Goal: Task Accomplishment & Management: Use online tool/utility

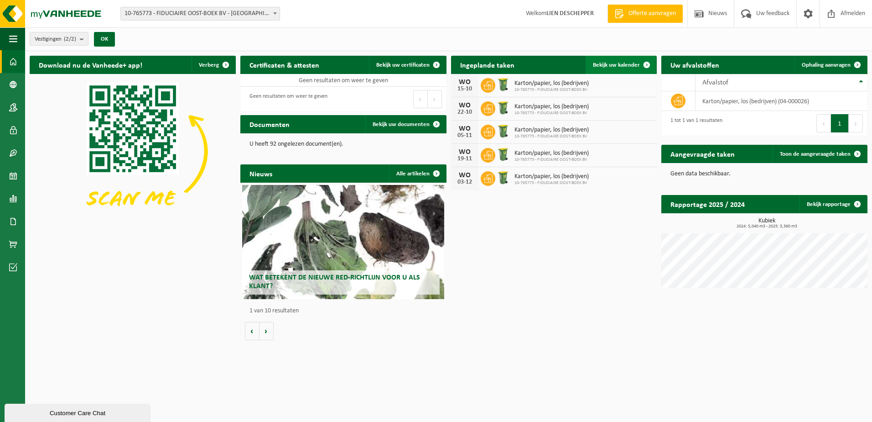
click at [608, 66] on span "Bekijk uw kalender" at bounding box center [616, 65] width 47 height 6
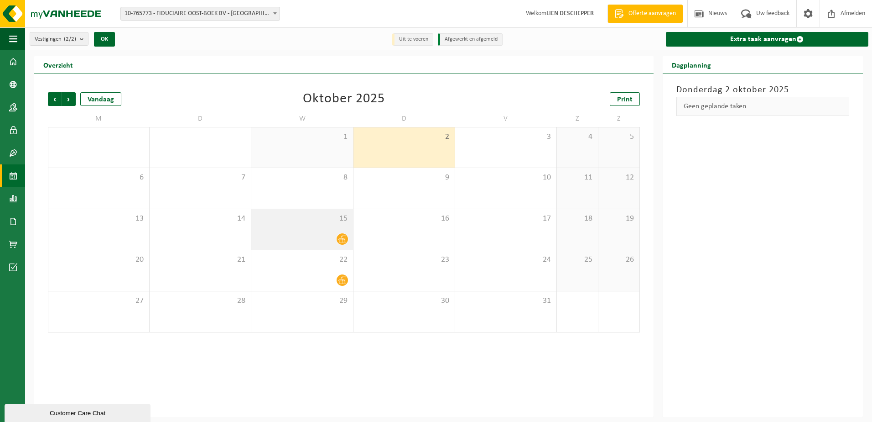
click at [321, 229] on div "15" at bounding box center [301, 229] width 101 height 41
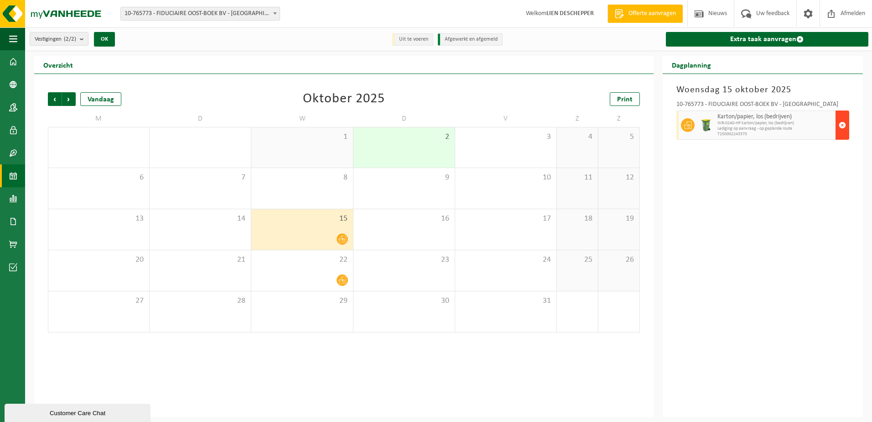
click at [844, 119] on span "button" at bounding box center [842, 125] width 7 height 18
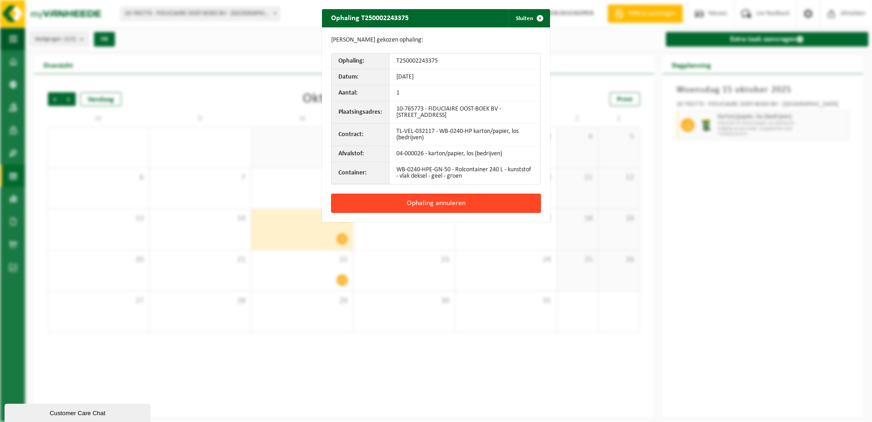
click at [428, 200] on button "Ophaling annuleren" at bounding box center [436, 202] width 210 height 19
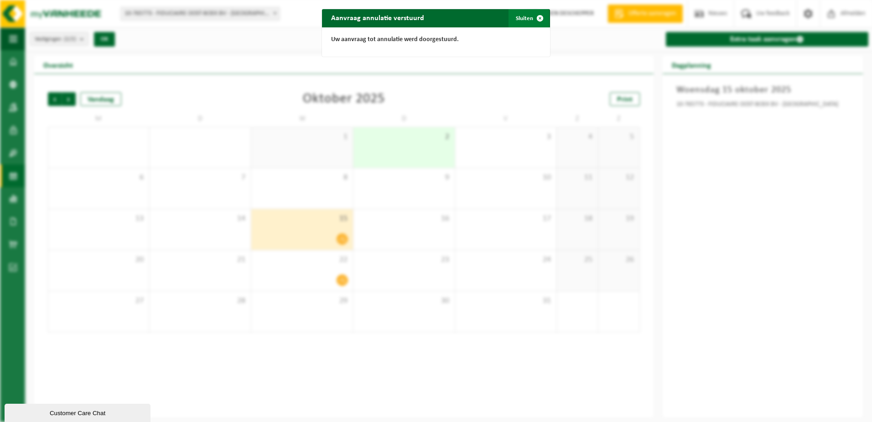
click at [510, 17] on button "Sluiten" at bounding box center [529, 18] width 41 height 18
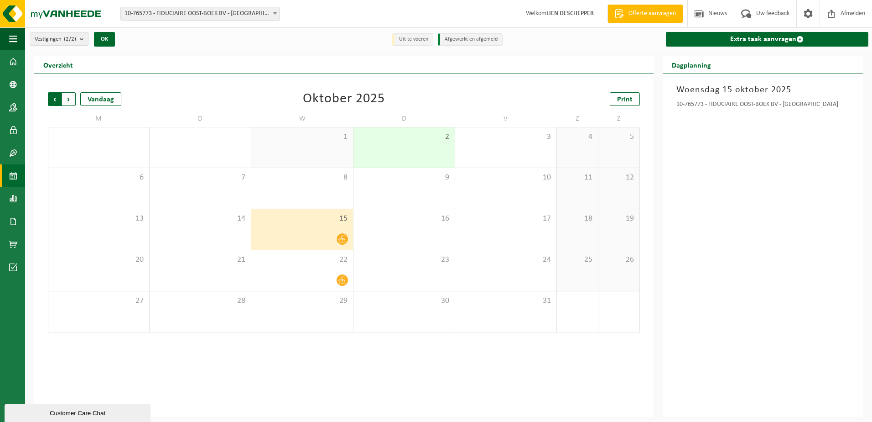
click at [71, 96] on span "Volgende" at bounding box center [69, 99] width 14 height 14
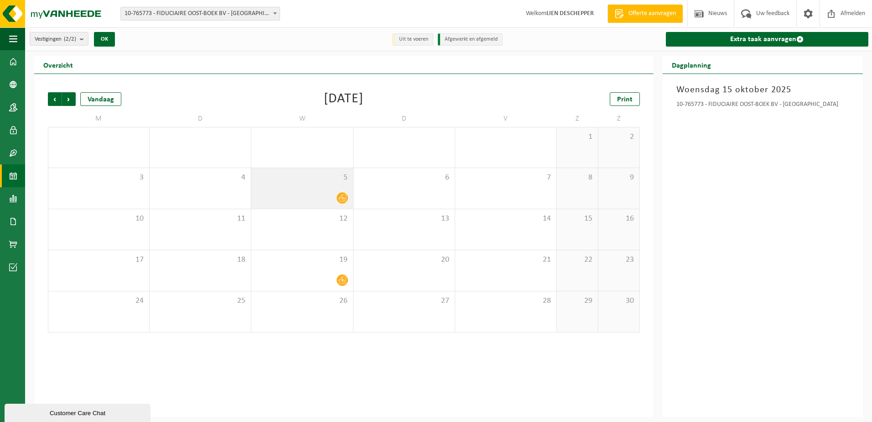
click at [282, 183] on div "5" at bounding box center [301, 188] width 101 height 41
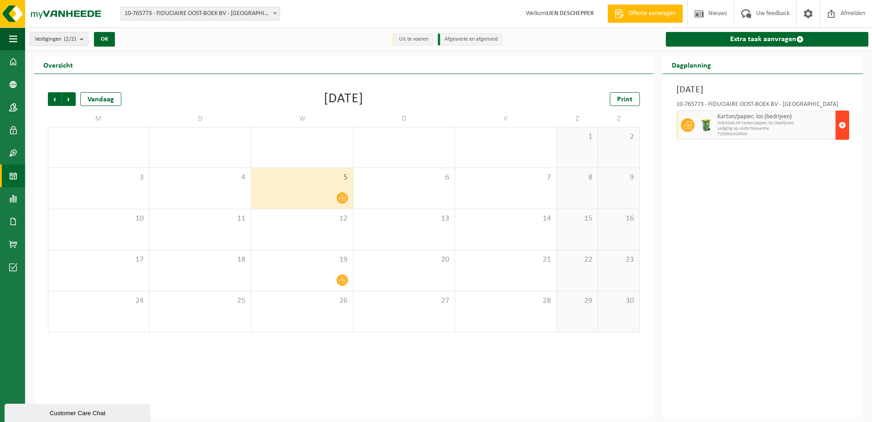
click at [841, 122] on span "button" at bounding box center [842, 125] width 7 height 18
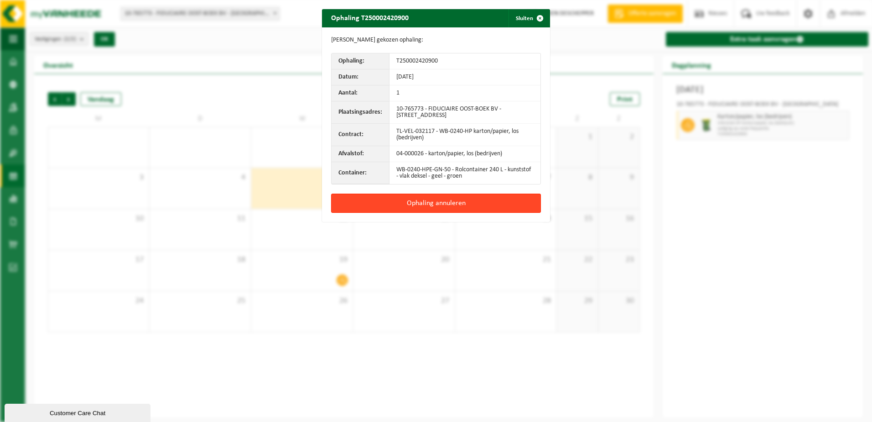
click at [459, 196] on button "Ophaling annuleren" at bounding box center [436, 202] width 210 height 19
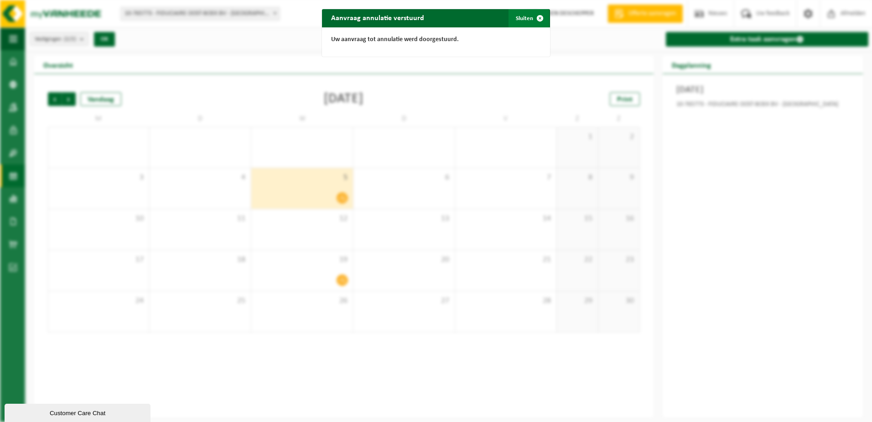
click at [523, 19] on button "Sluiten" at bounding box center [529, 18] width 41 height 18
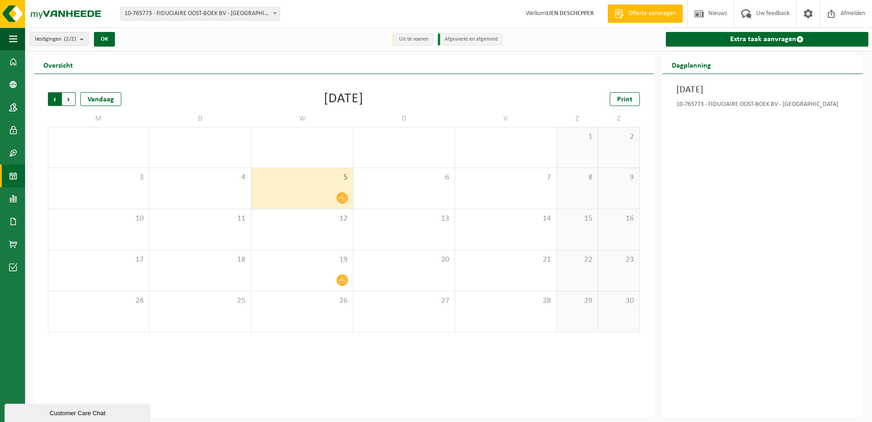
click at [68, 98] on span "Volgende" at bounding box center [69, 99] width 14 height 14
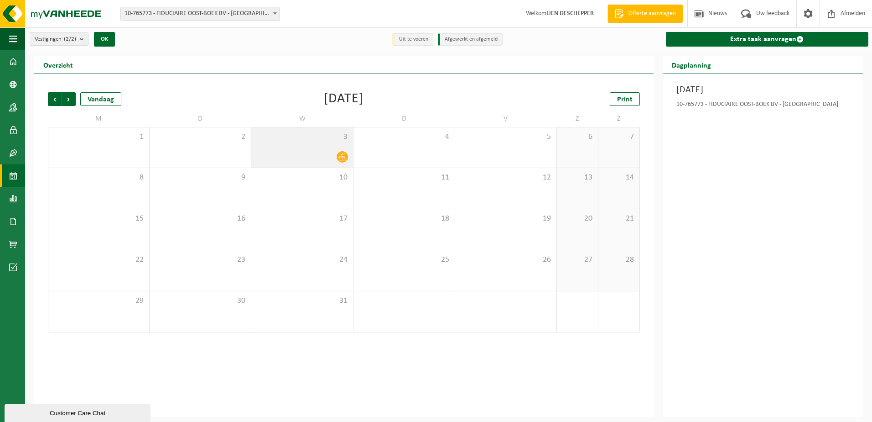
click at [310, 154] on div at bounding box center [302, 157] width 92 height 12
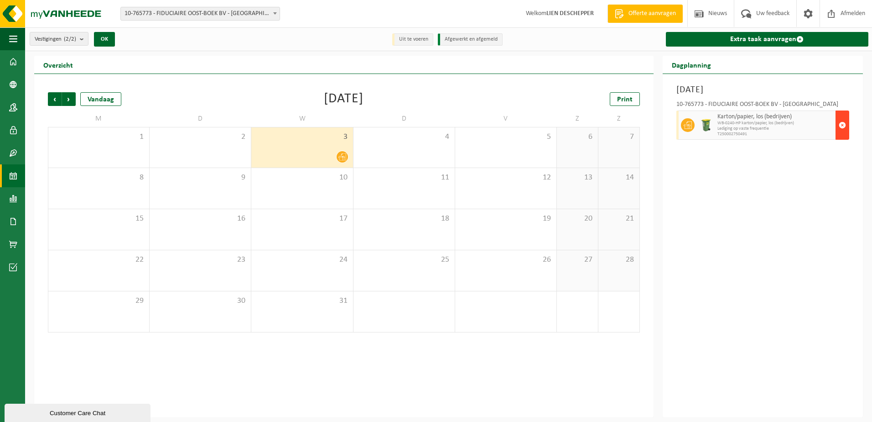
click at [844, 124] on span "button" at bounding box center [842, 125] width 7 height 18
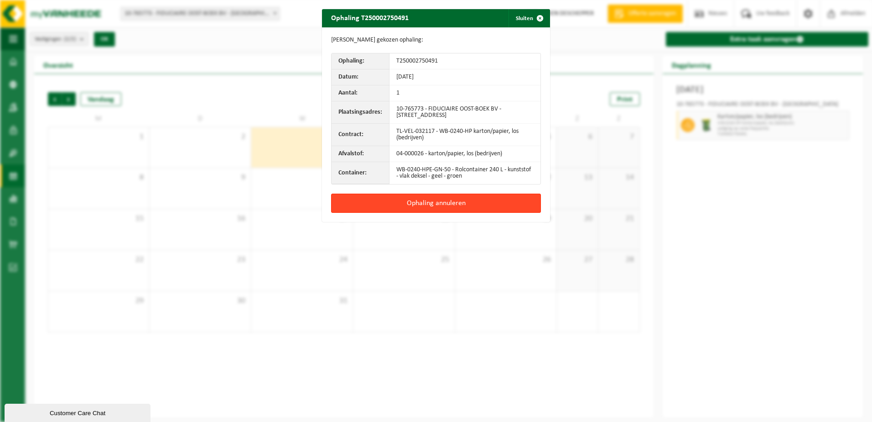
click at [489, 197] on button "Ophaling annuleren" at bounding box center [436, 202] width 210 height 19
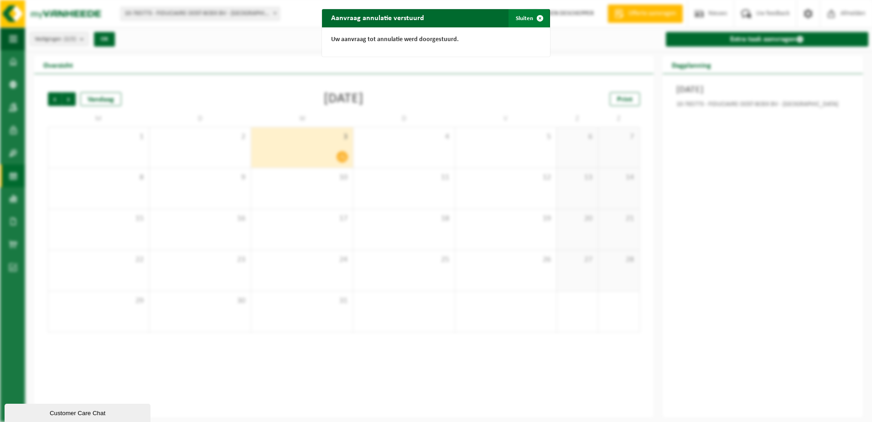
click at [517, 17] on button "Sluiten" at bounding box center [529, 18] width 41 height 18
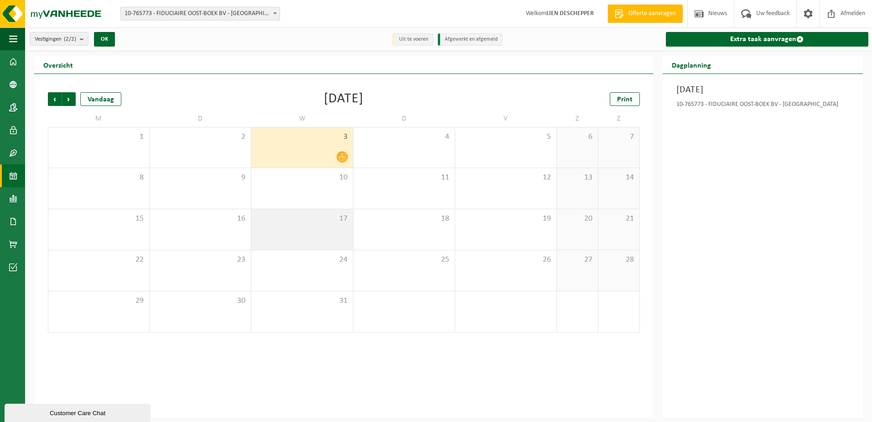
click at [313, 224] on div "17" at bounding box center [301, 229] width 101 height 41
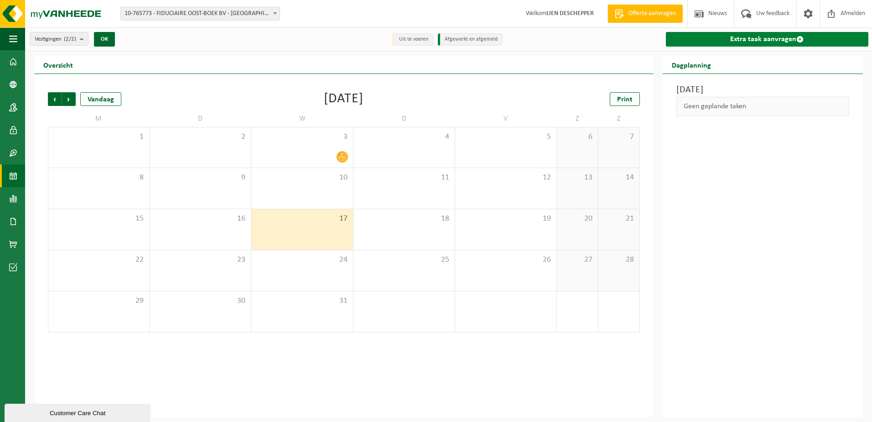
click at [732, 35] on link "Extra taak aanvragen" at bounding box center [767, 39] width 203 height 15
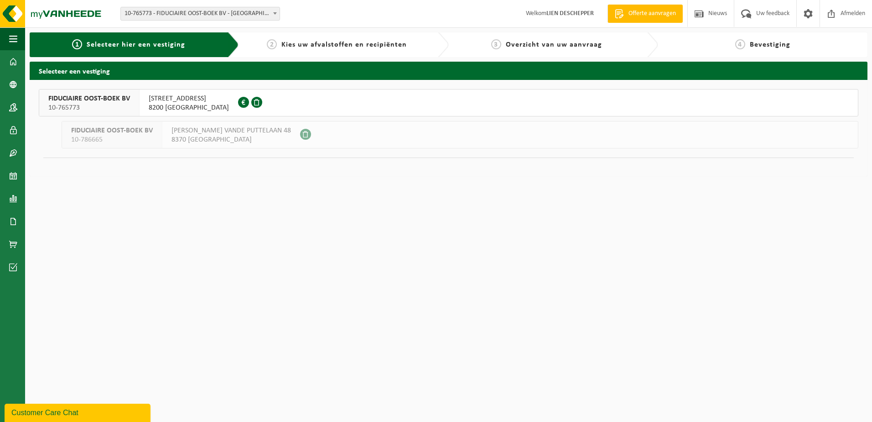
click at [210, 100] on span "KONINGIN ASTRIDLAAN 134" at bounding box center [189, 98] width 80 height 9
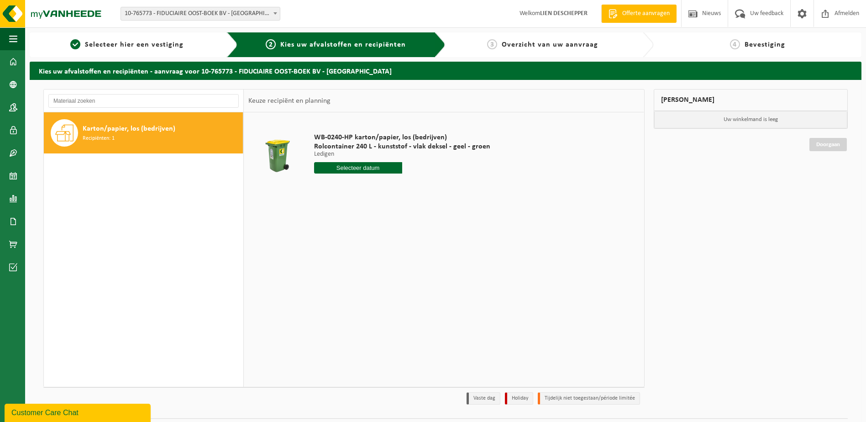
click at [327, 167] on input "text" at bounding box center [358, 167] width 88 height 11
click at [417, 185] on icon at bounding box center [417, 188] width 15 height 15
click at [357, 231] on div "10" at bounding box center [354, 234] width 16 height 15
type input "Van [DATE]"
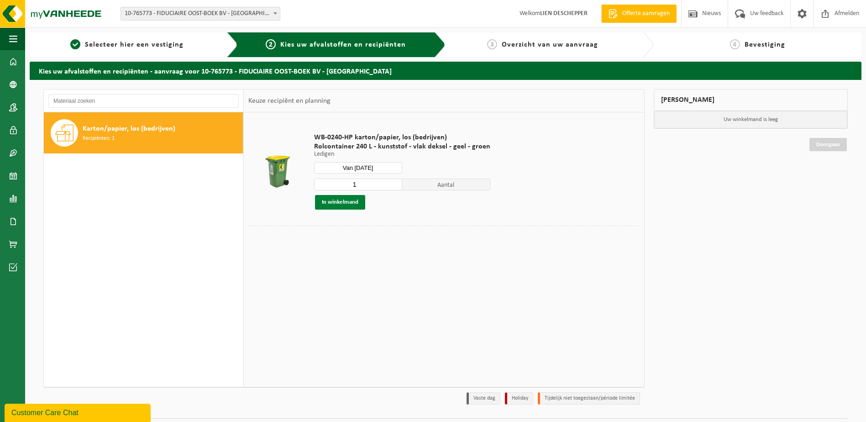
click at [351, 203] on button "In winkelmand" at bounding box center [340, 202] width 50 height 15
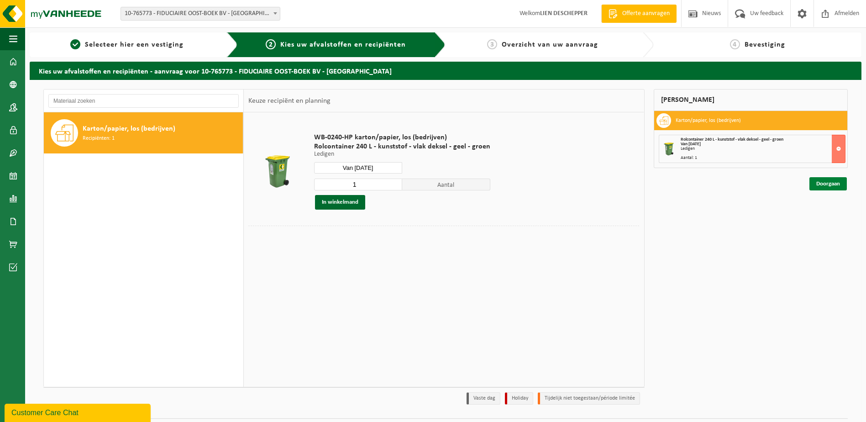
click at [820, 185] on link "Doorgaan" at bounding box center [827, 183] width 37 height 13
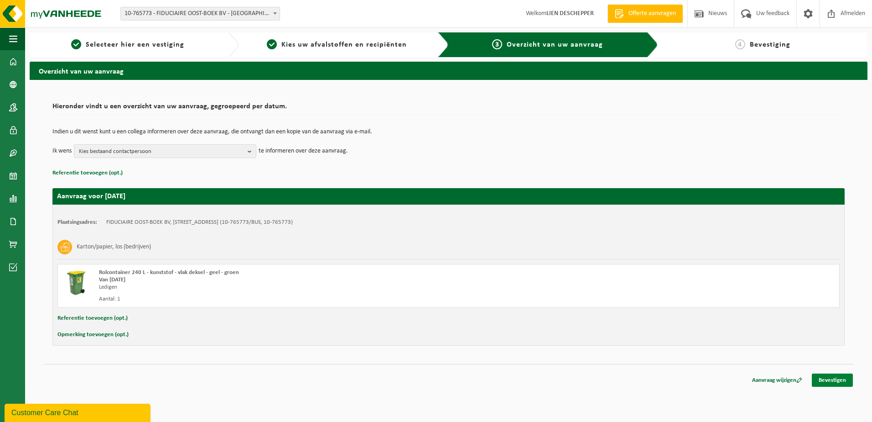
click at [827, 375] on link "Bevestigen" at bounding box center [832, 379] width 41 height 13
